Goal: Understand process/instructions: Learn how to perform a task or action

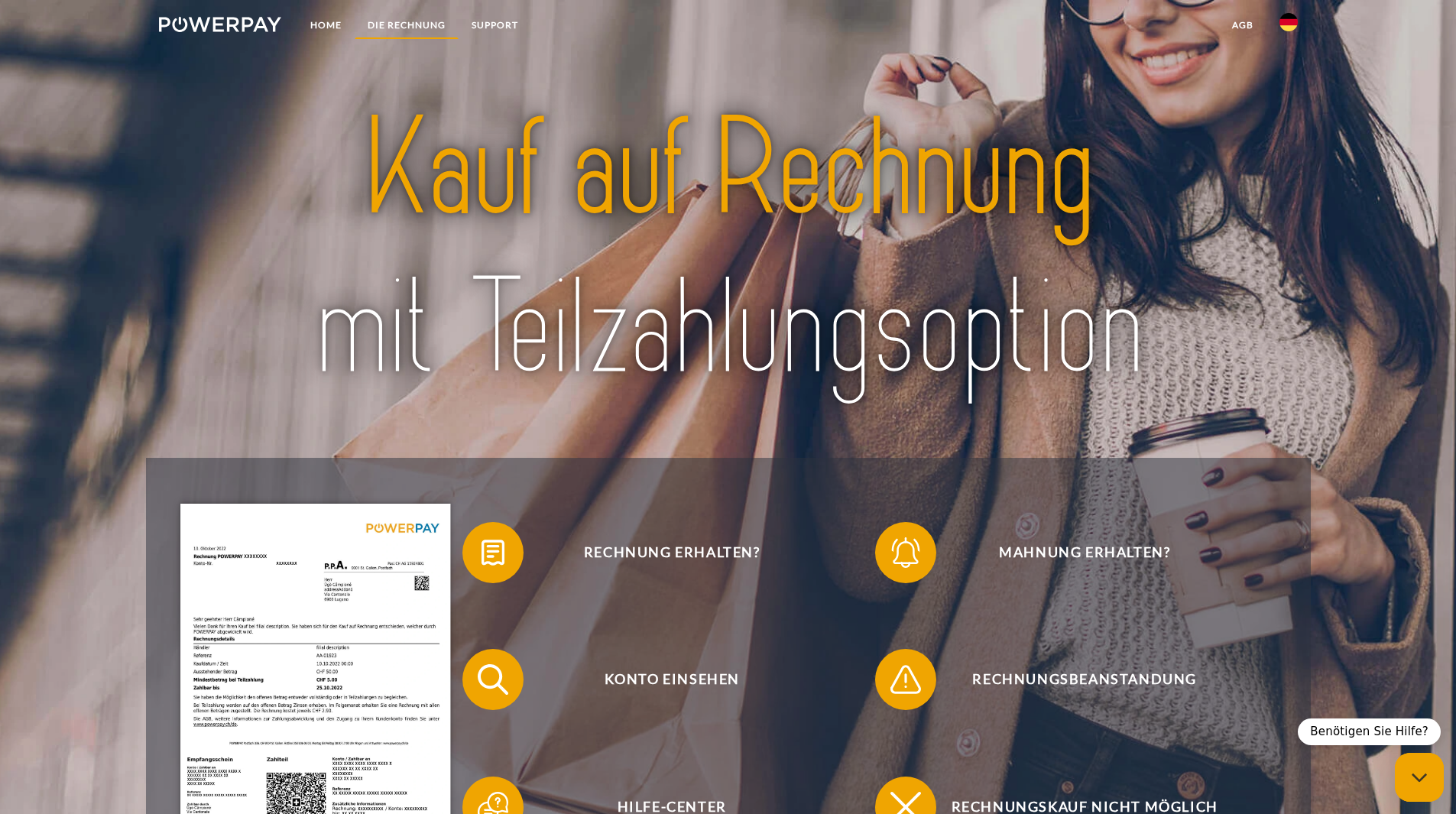
click at [396, 26] on link "DIE RECHNUNG" at bounding box center [406, 25] width 104 height 27
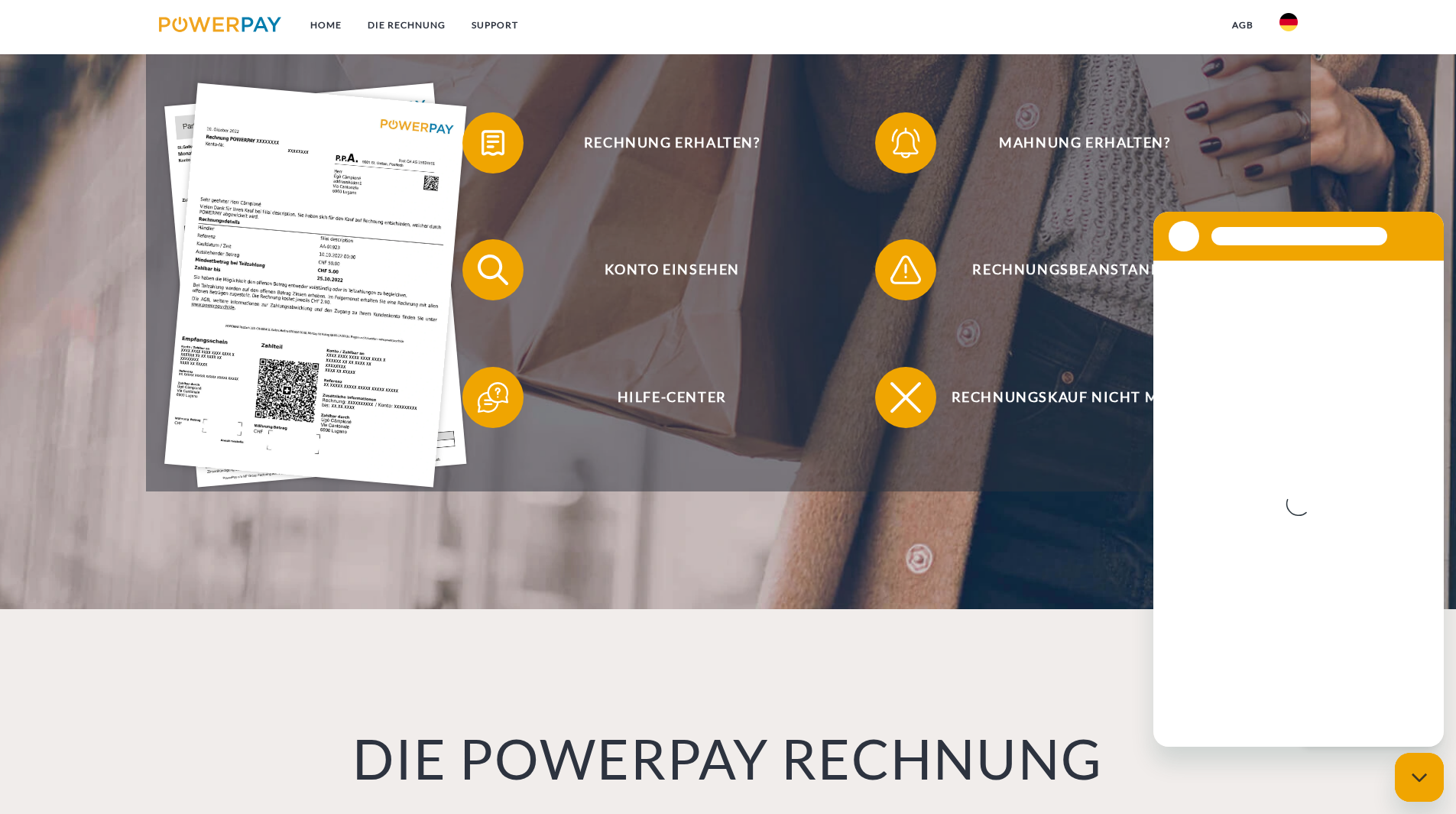
scroll to position [180, 0]
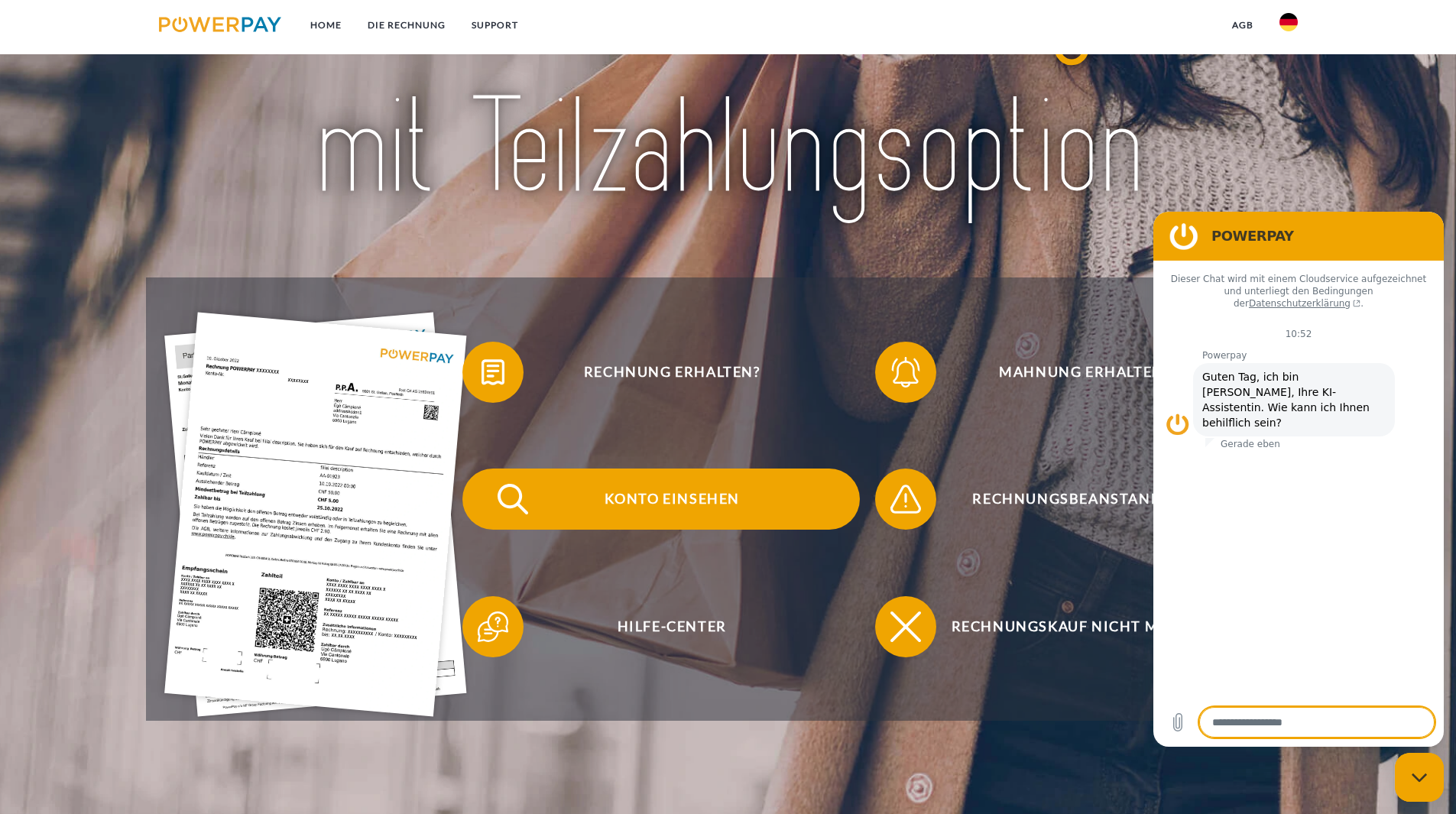
click at [519, 499] on img at bounding box center [512, 499] width 38 height 38
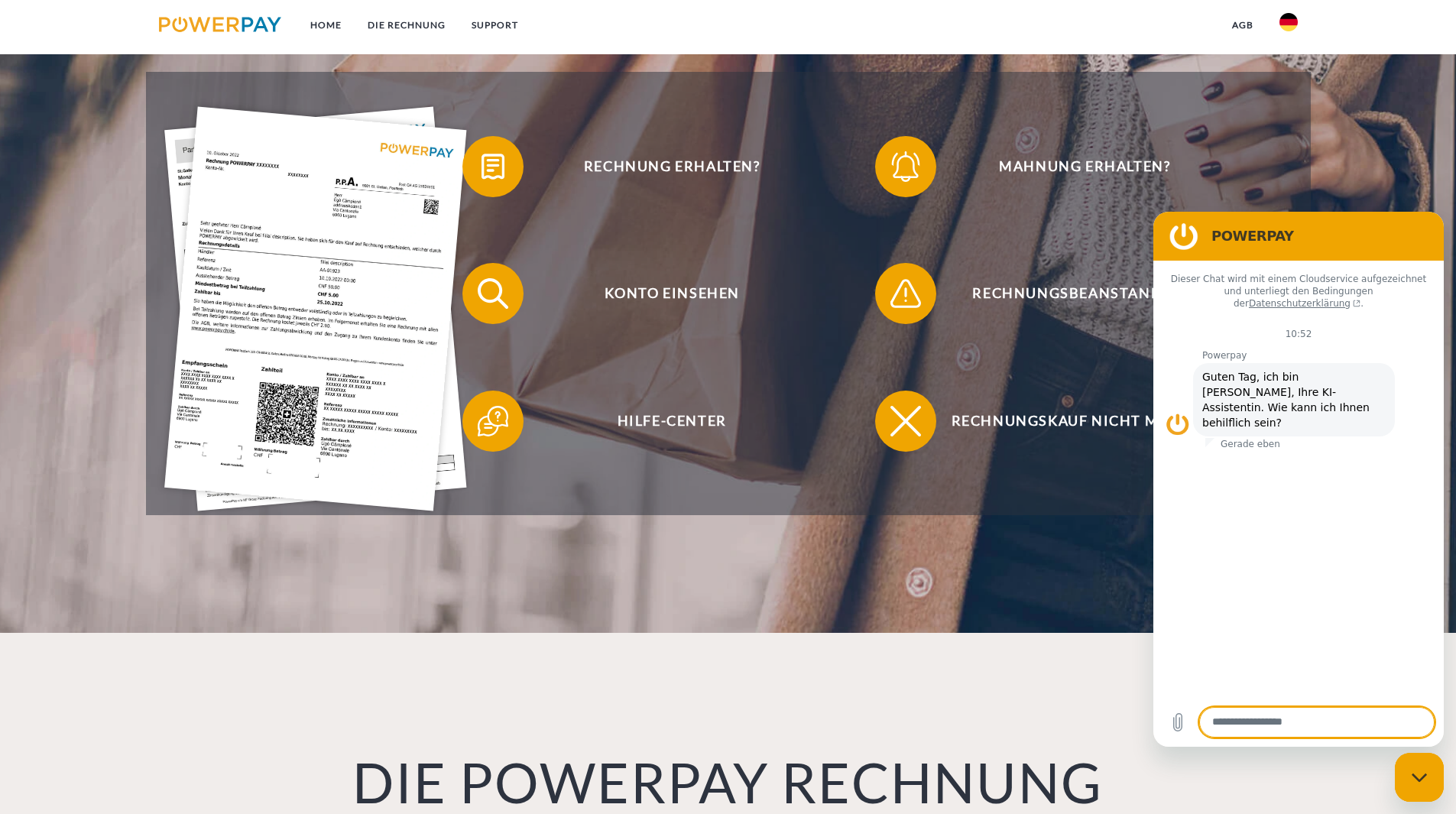
scroll to position [229, 0]
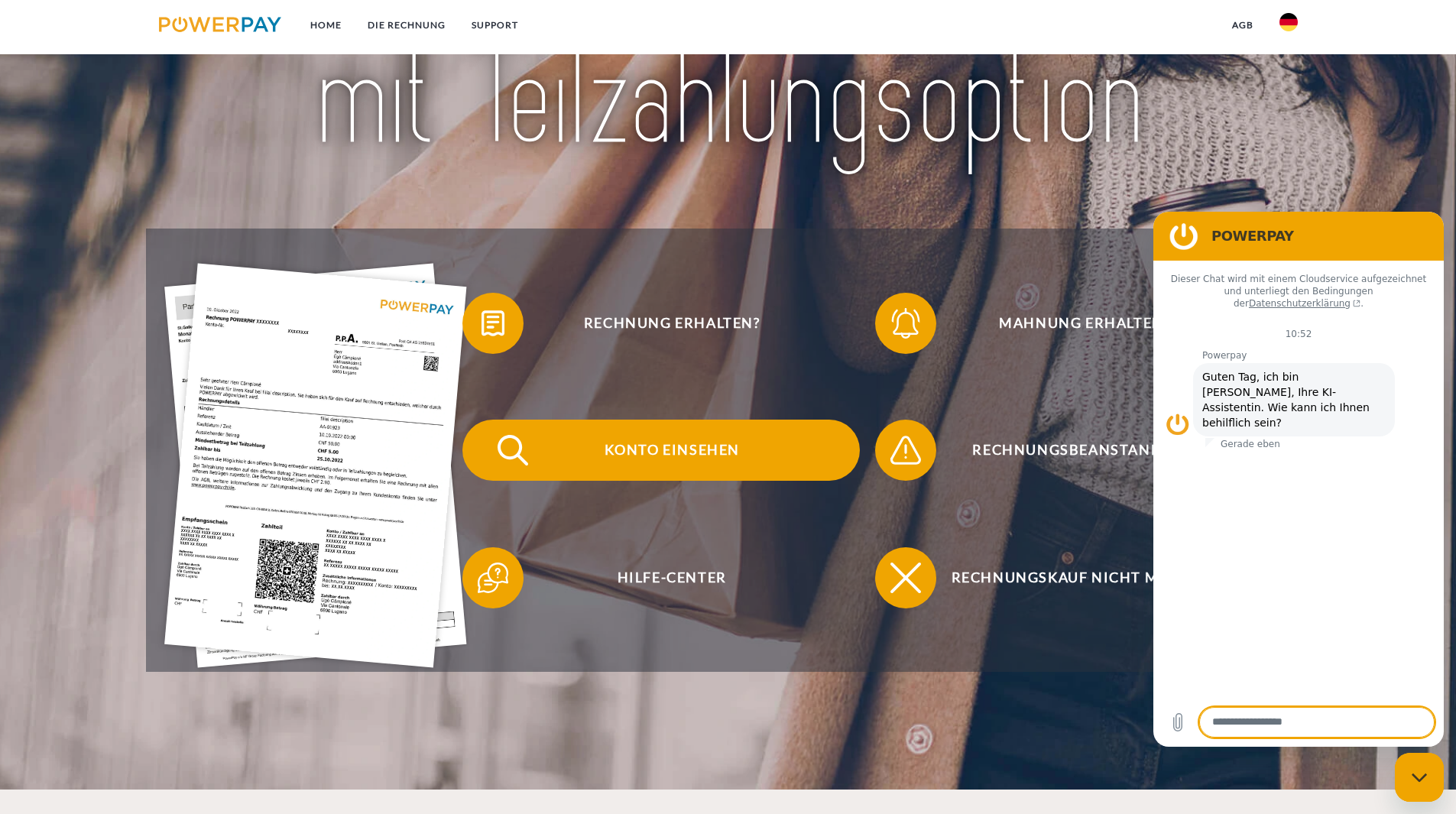
click at [503, 449] on img at bounding box center [512, 450] width 38 height 38
